Goal: Find specific page/section: Find specific page/section

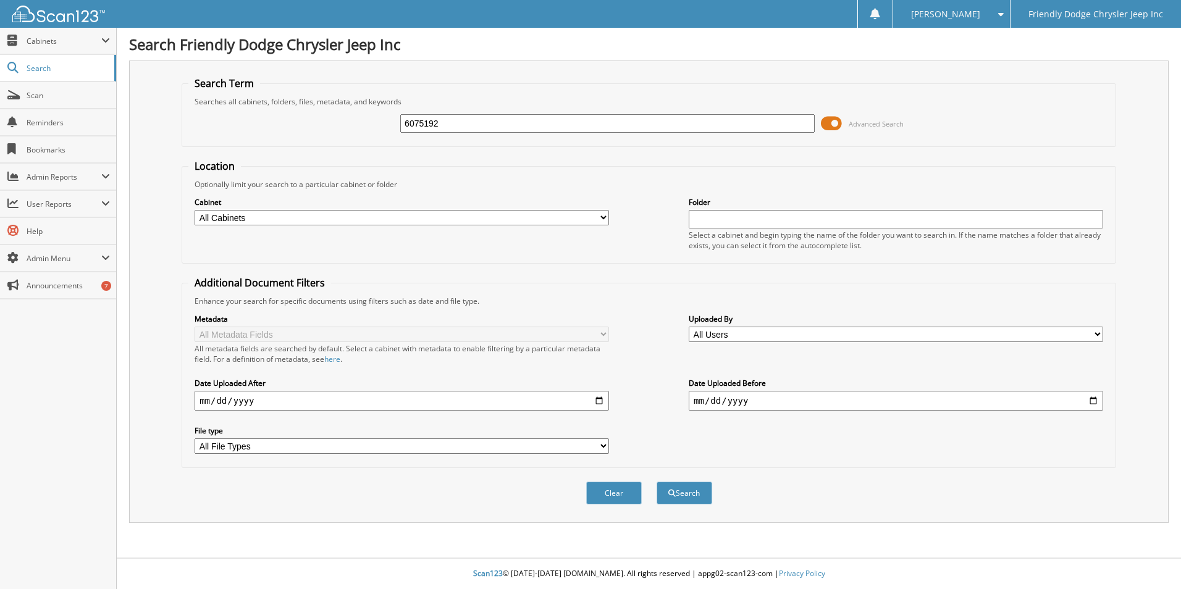
type input "6075192"
click at [656, 482] on button "Search" at bounding box center [684, 493] width 56 height 23
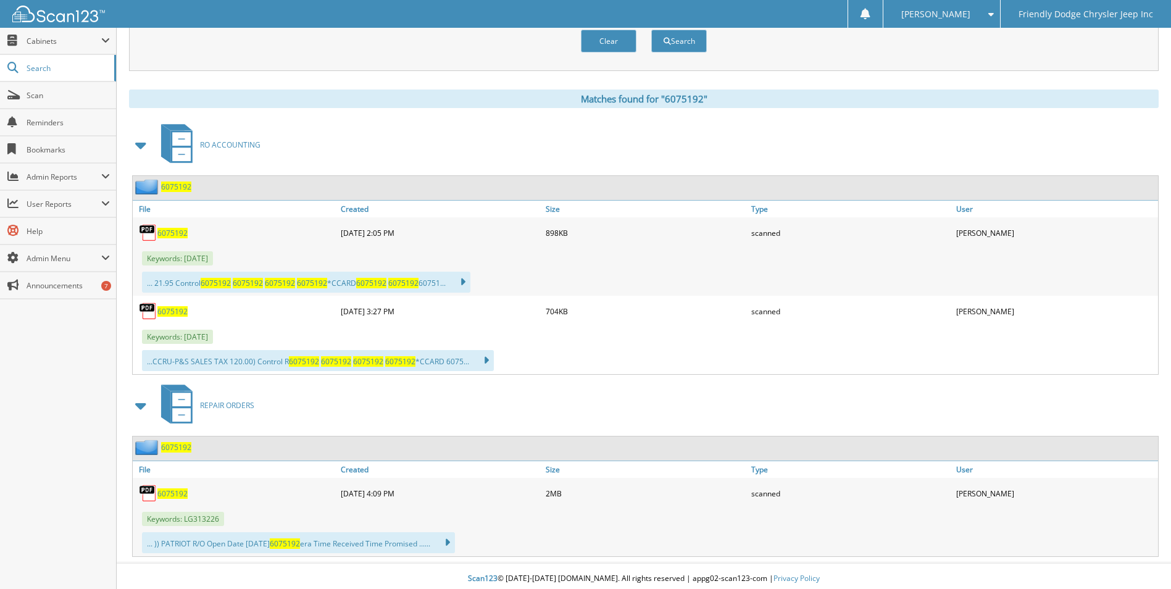
scroll to position [458, 0]
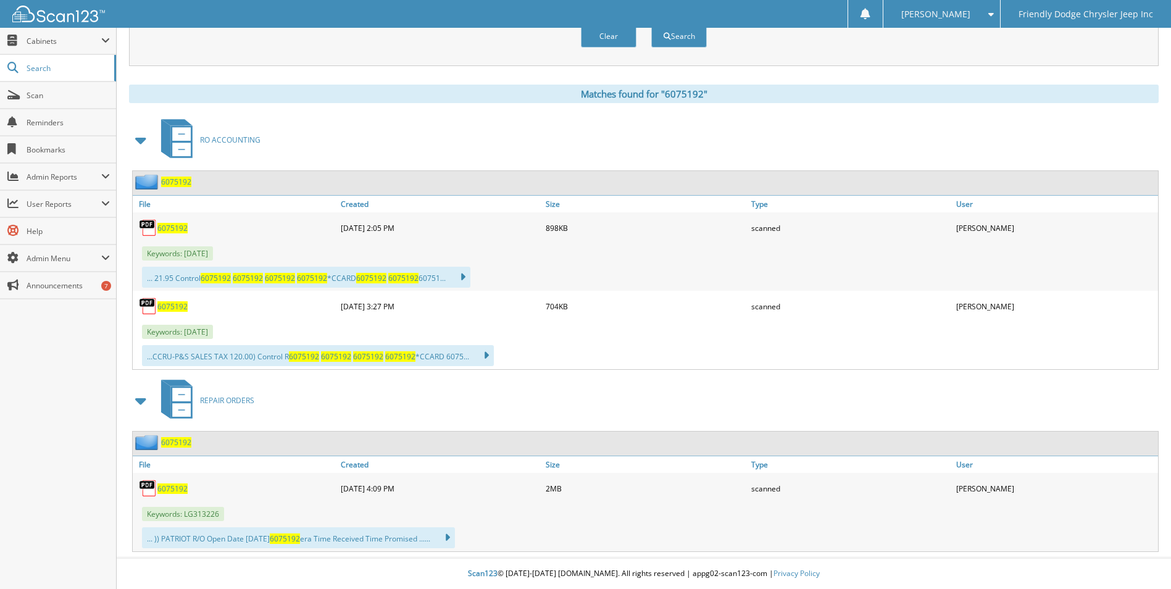
click at [164, 440] on span "6075192" at bounding box center [176, 442] width 30 height 10
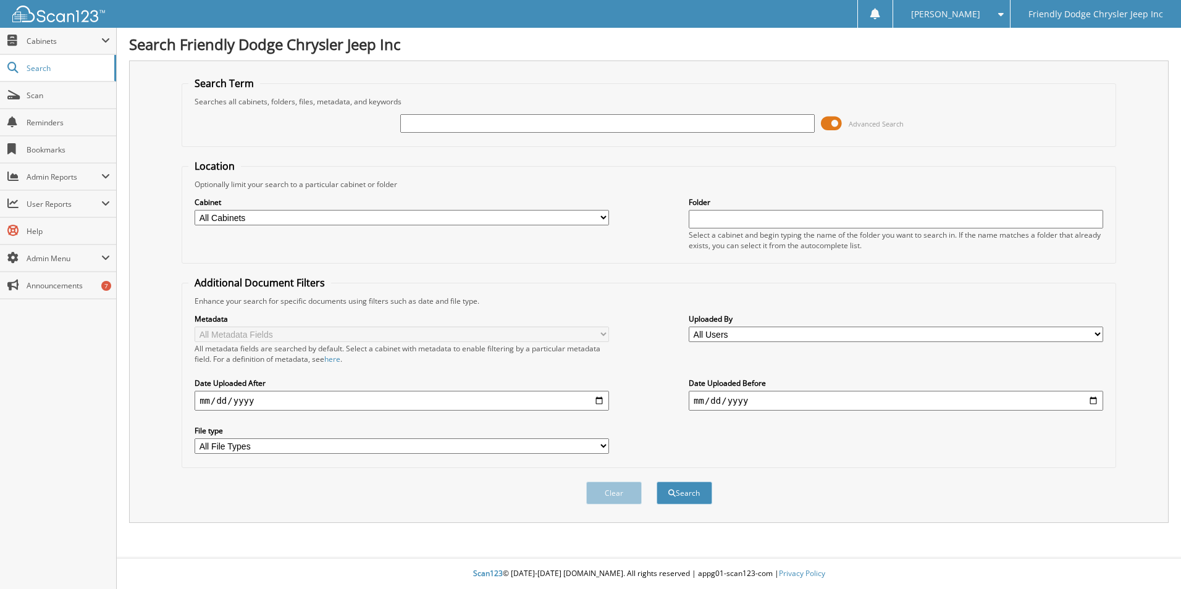
click at [538, 123] on input "text" at bounding box center [607, 123] width 414 height 19
type input "6078446"
click at [656, 482] on button "Search" at bounding box center [684, 493] width 56 height 23
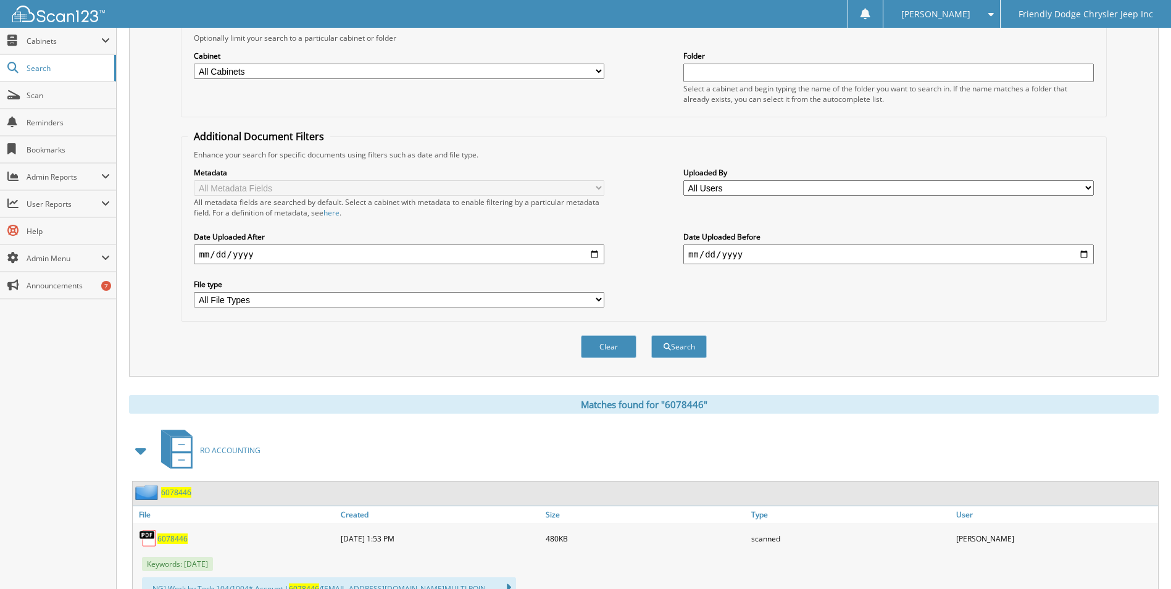
scroll to position [372, 0]
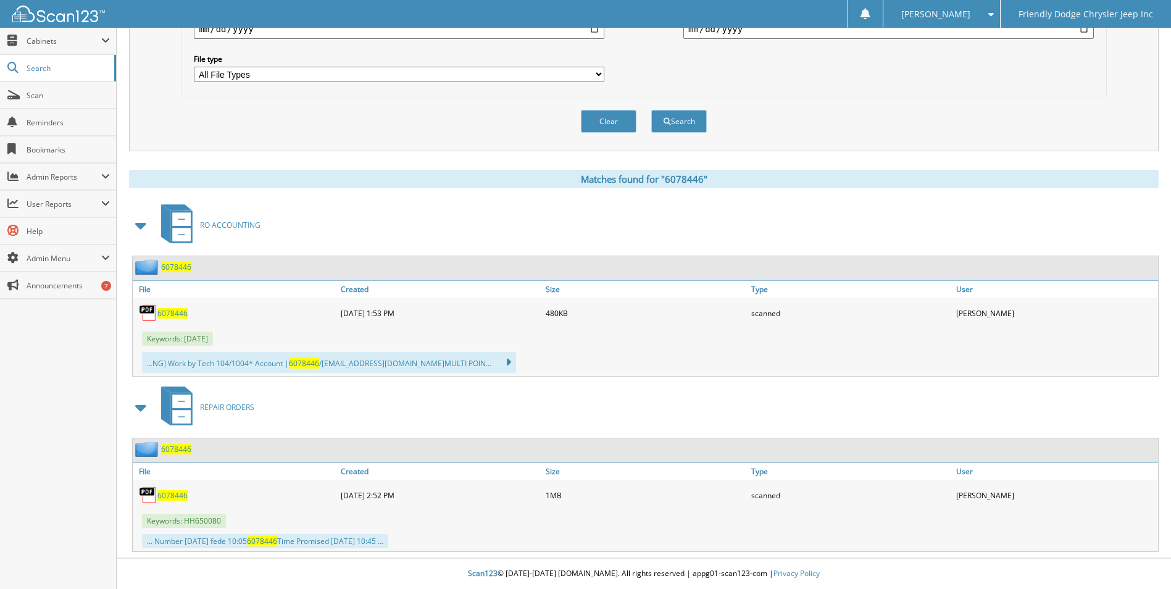
click at [172, 449] on span "6078446" at bounding box center [176, 449] width 30 height 10
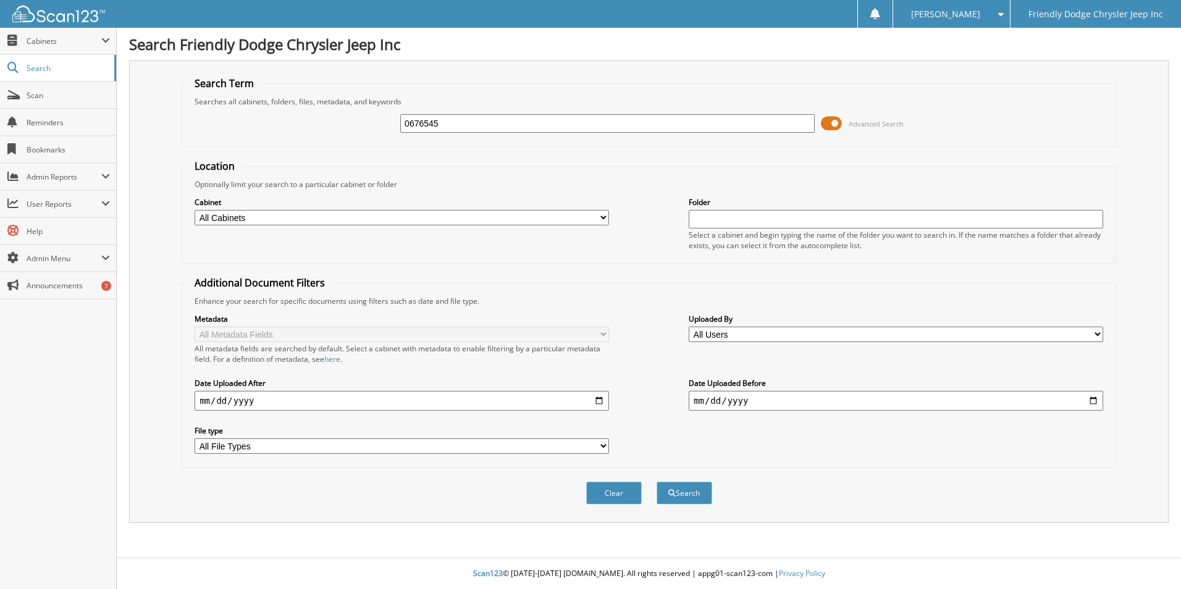
type input "0676545"
click at [656, 482] on button "Search" at bounding box center [684, 493] width 56 height 23
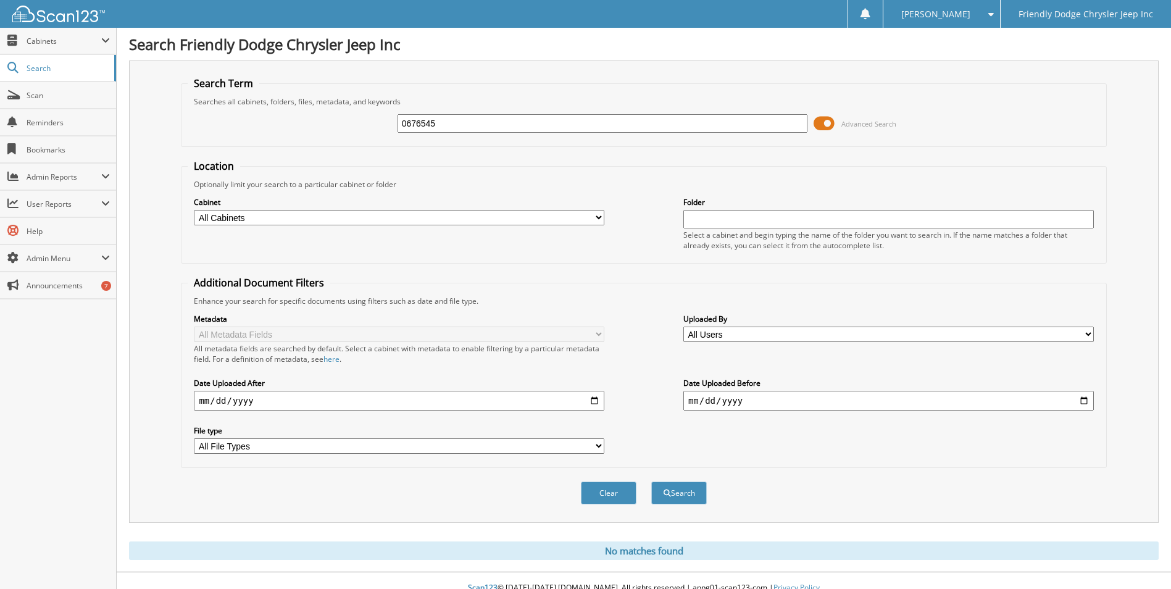
drag, startPoint x: 412, startPoint y: 120, endPoint x: 401, endPoint y: 119, distance: 10.6
click at [401, 119] on input "0676545" at bounding box center [603, 123] width 411 height 19
type input "6076545"
click at [651, 482] on button "Search" at bounding box center [679, 493] width 56 height 23
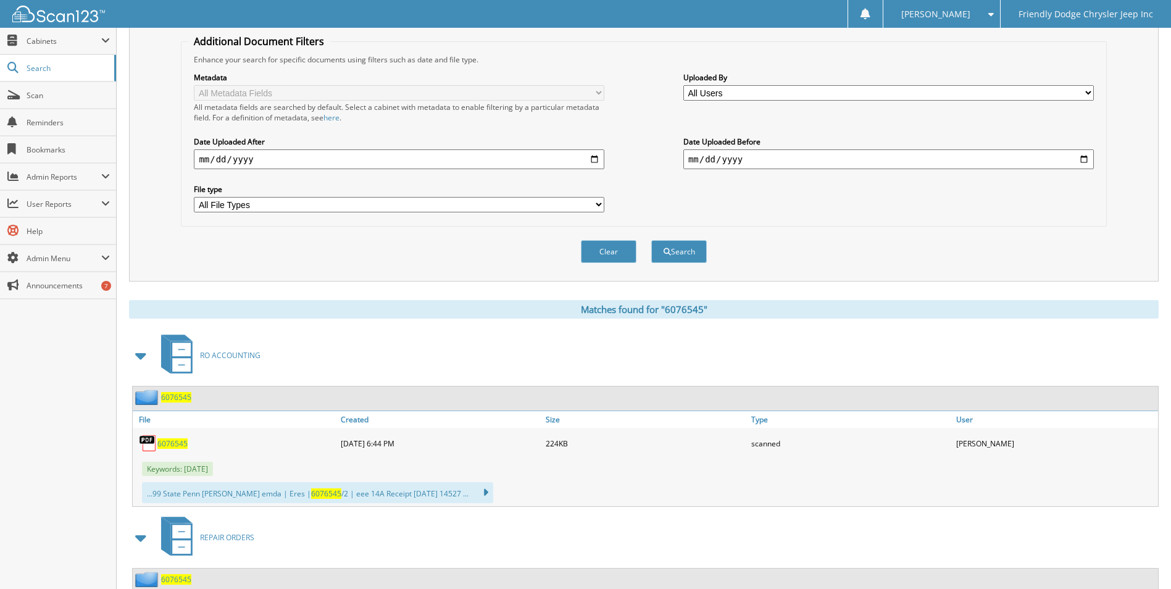
scroll to position [372, 0]
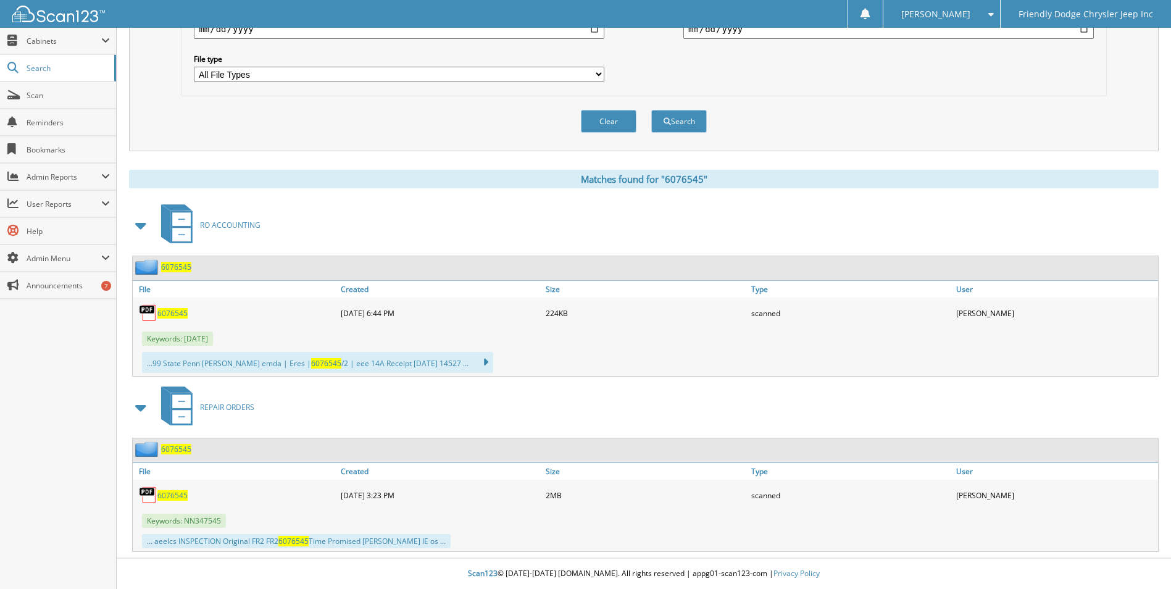
click at [165, 448] on span "6076545" at bounding box center [176, 449] width 30 height 10
